Goal: Find specific page/section

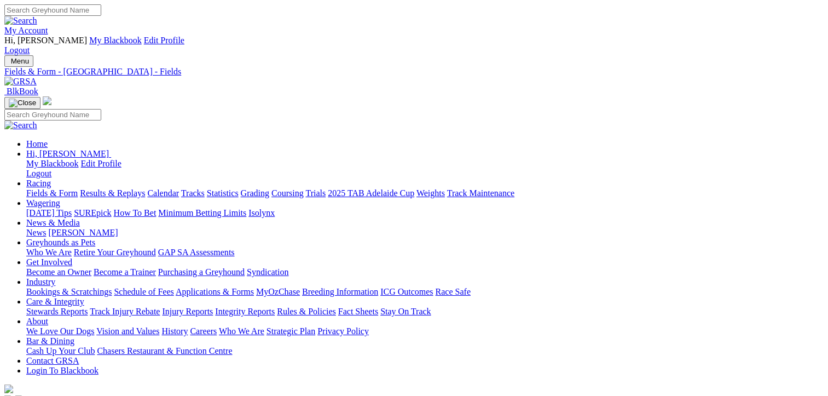
click at [41, 188] on link "Fields & Form" at bounding box center [51, 192] width 51 height 9
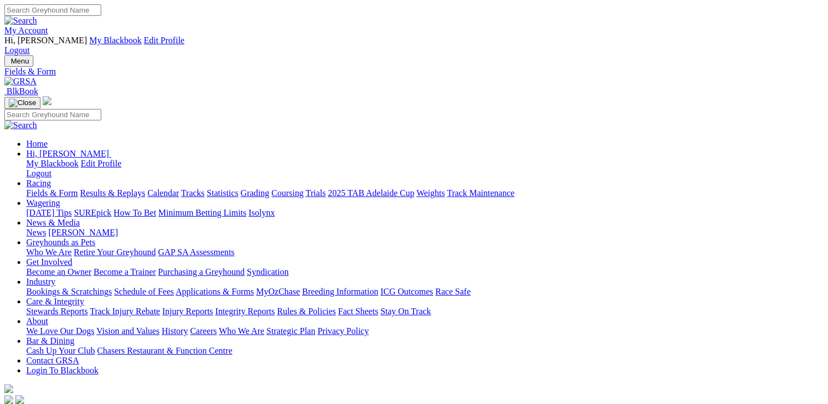
click at [275, 307] on link "Integrity Reports" at bounding box center [245, 311] width 60 height 9
